Goal: Task Accomplishment & Management: Manage account settings

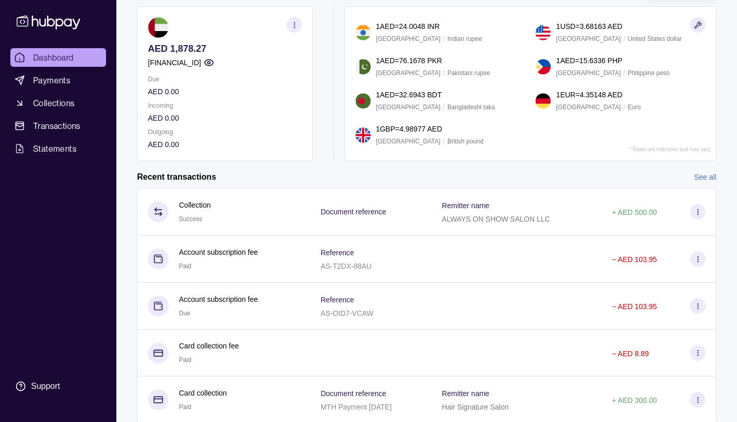
scroll to position [128, 0]
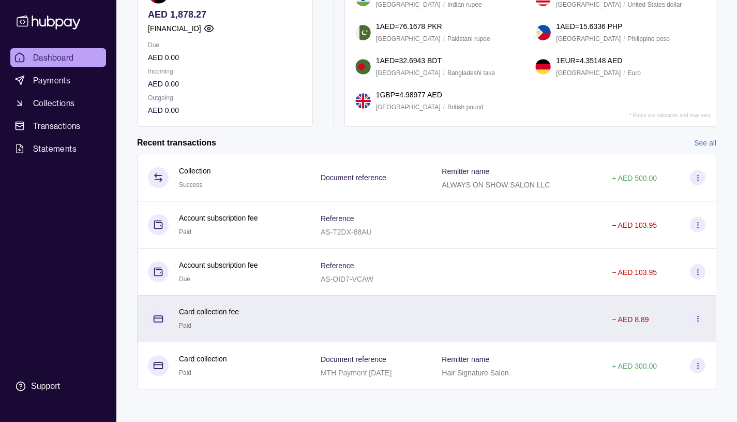
click at [699, 318] on icon at bounding box center [699, 319] width 8 height 8
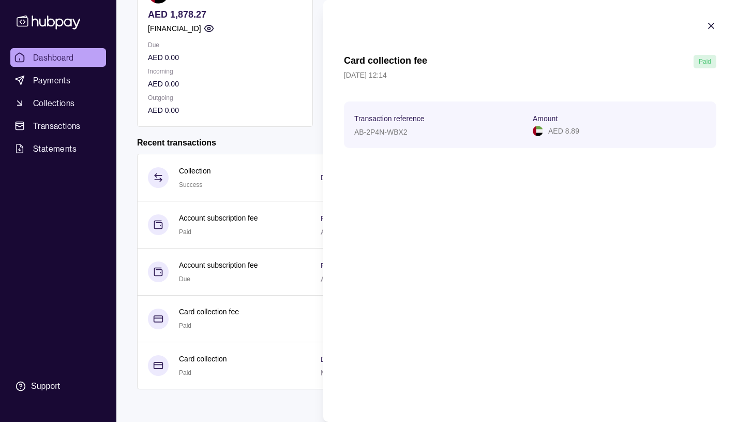
click at [710, 23] on icon "button" at bounding box center [711, 26] width 10 height 10
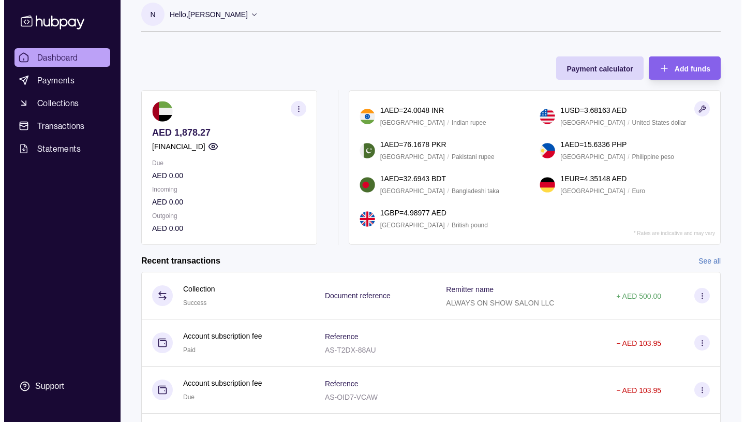
scroll to position [0, 0]
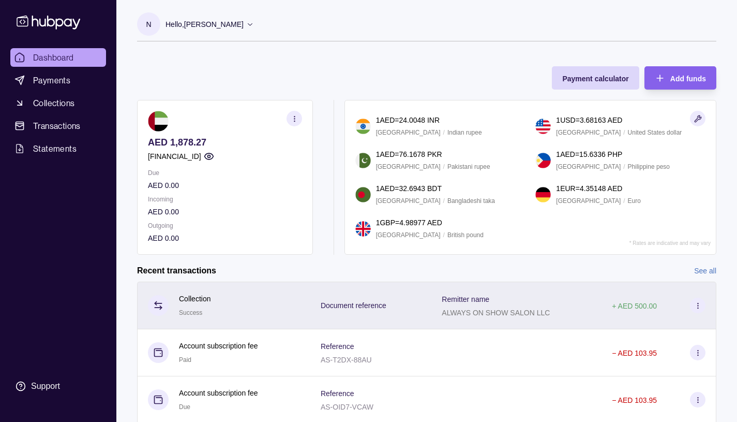
click at [699, 304] on icon at bounding box center [699, 306] width 8 height 8
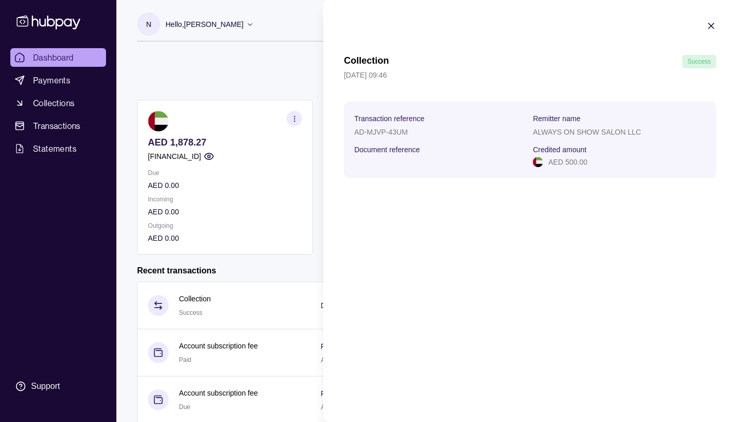
click at [711, 24] on icon "button" at bounding box center [711, 25] width 5 height 5
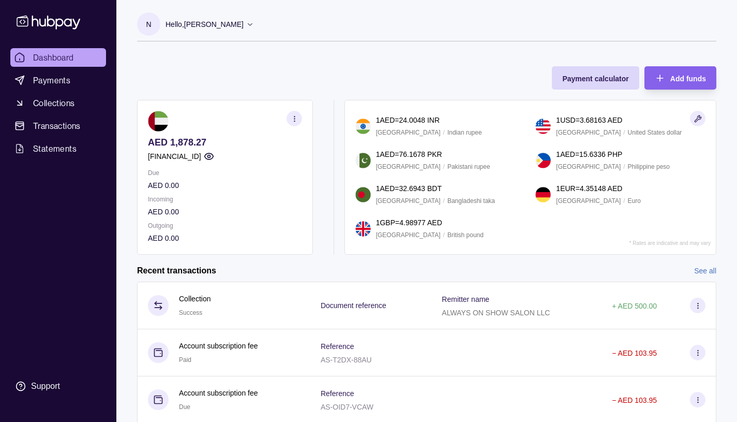
click at [254, 24] on icon at bounding box center [250, 24] width 8 height 8
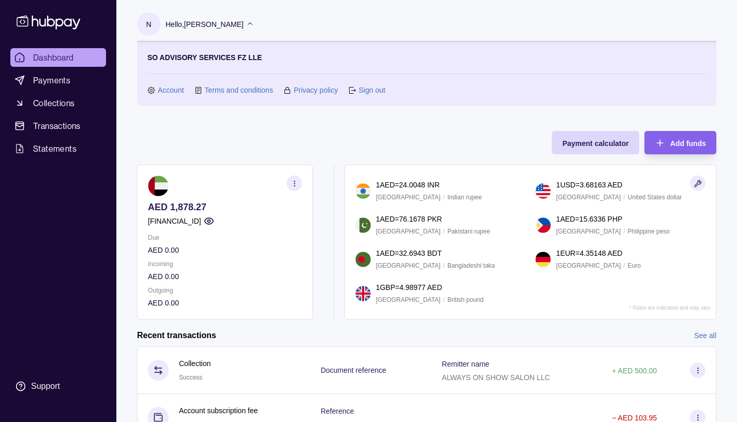
click at [370, 89] on link "Sign out" at bounding box center [372, 89] width 26 height 11
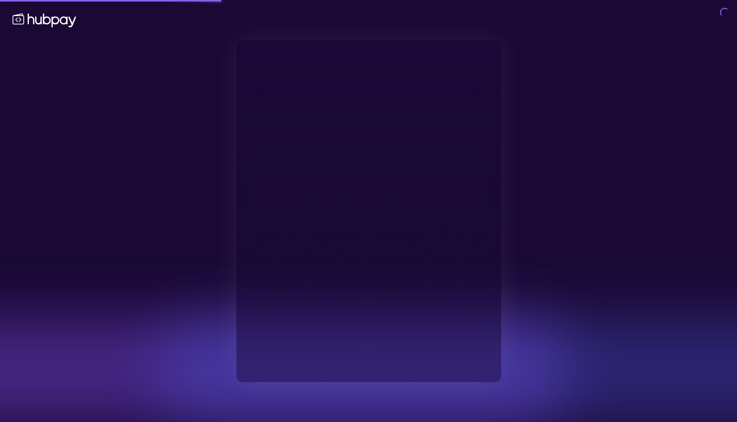
type input "**********"
